Goal: Information Seeking & Learning: Understand process/instructions

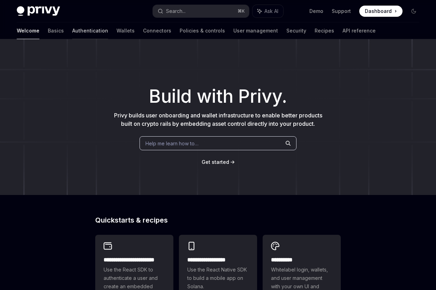
click at [72, 30] on link "Authentication" at bounding box center [90, 30] width 36 height 17
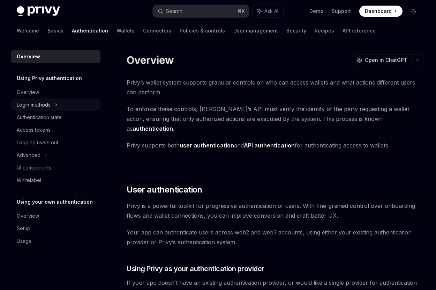
click at [47, 110] on div "Login methods" at bounding box center [55, 104] width 89 height 13
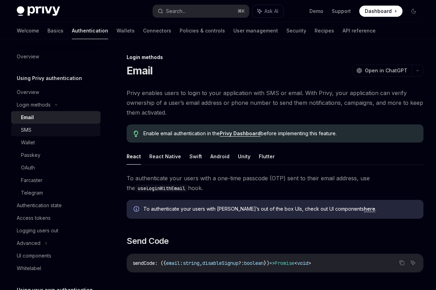
click at [44, 130] on div "SMS" at bounding box center [58, 130] width 75 height 8
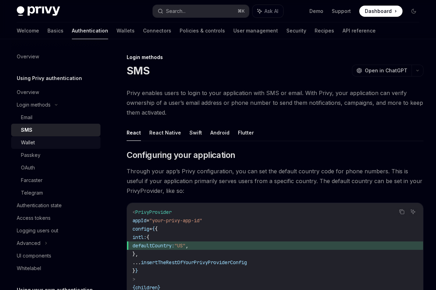
click at [43, 141] on div "Wallet" at bounding box center [58, 142] width 75 height 8
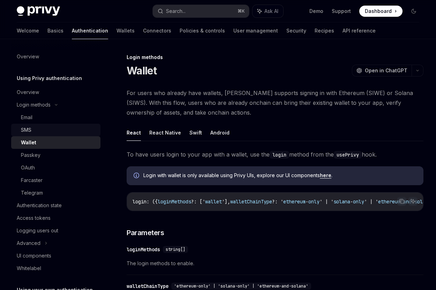
click at [37, 127] on div "SMS" at bounding box center [58, 130] width 75 height 8
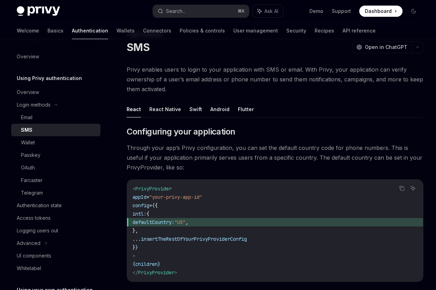
scroll to position [25, 0]
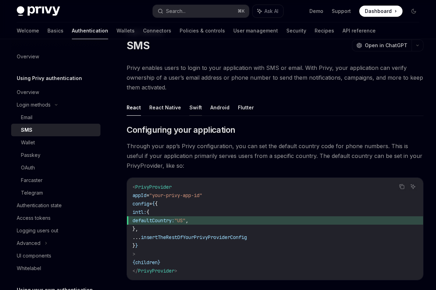
click at [190, 107] on button "Swift" at bounding box center [196, 107] width 13 height 16
type textarea "*"
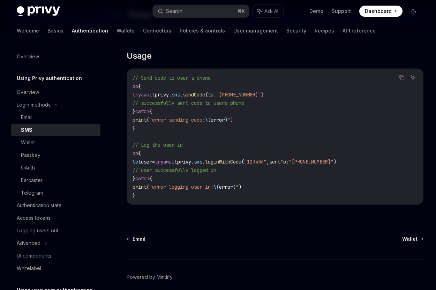
scroll to position [596, 0]
